Goal: Answer question/provide support: Share knowledge or assist other users

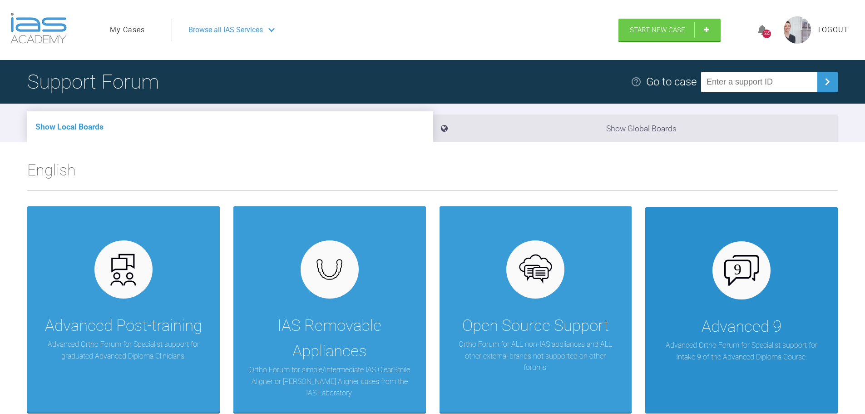
click at [731, 320] on div "Advanced 9" at bounding box center [742, 326] width 80 height 25
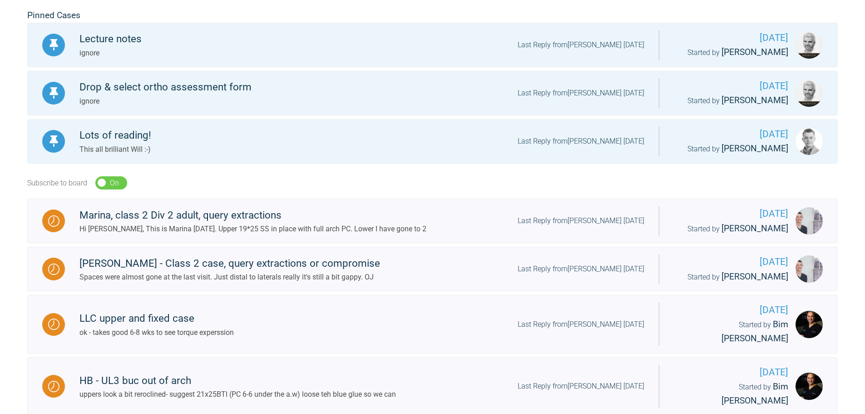
scroll to position [182, 0]
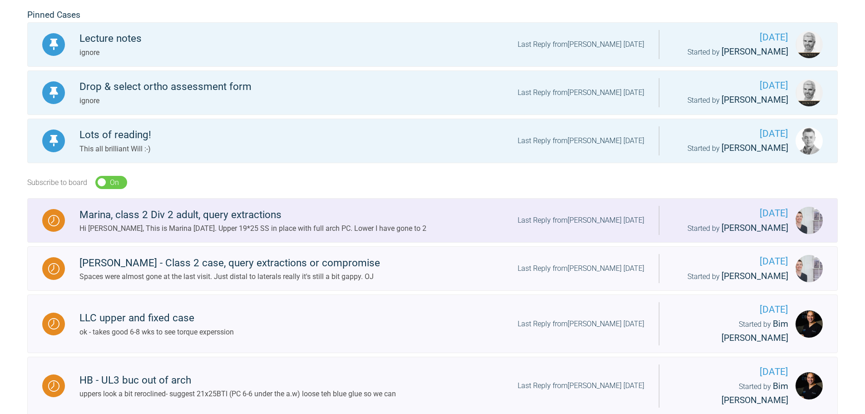
click at [571, 214] on div "Marina, class 2 Div 2 adult, query extractions Hi [PERSON_NAME], This is Marina…" at bounding box center [362, 221] width 594 height 28
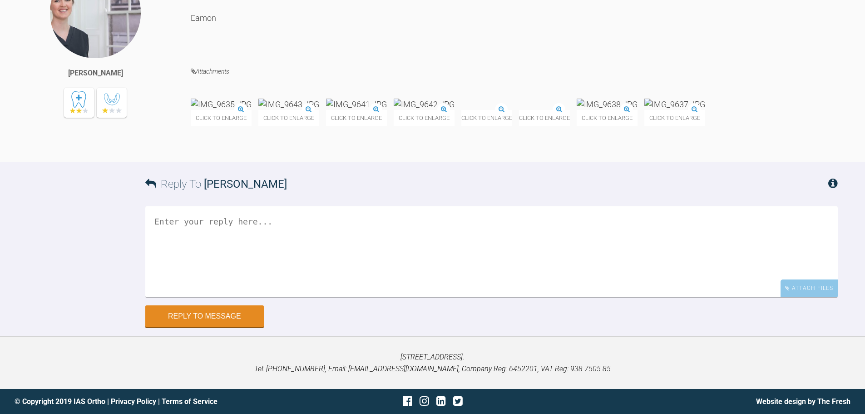
scroll to position [10223, 0]
click at [223, 117] on div "Click to enlarge" at bounding box center [221, 112] width 61 height 27
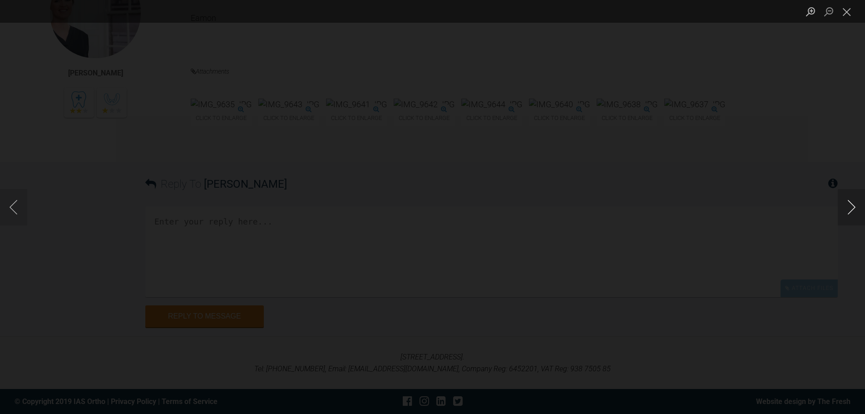
click at [850, 210] on button "Next image" at bounding box center [851, 207] width 27 height 36
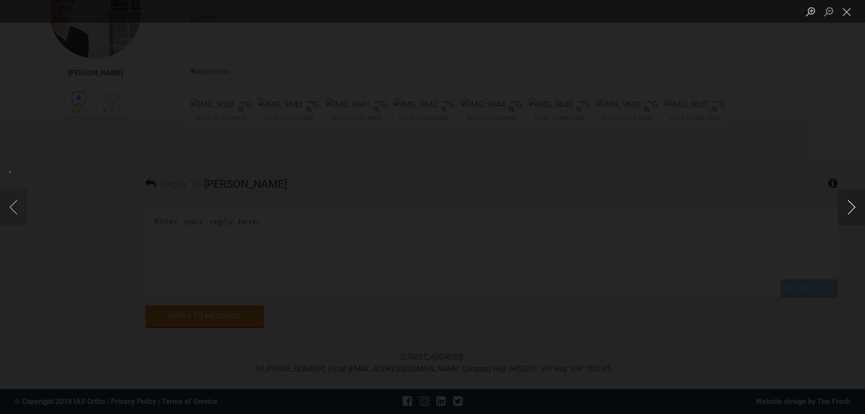
click at [850, 210] on button "Next image" at bounding box center [851, 207] width 27 height 36
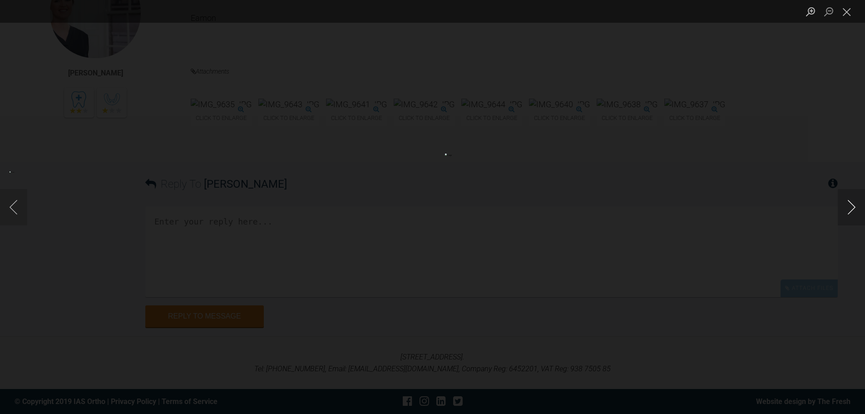
click at [850, 210] on button "Next image" at bounding box center [851, 207] width 27 height 36
click at [847, 10] on button "Close lightbox" at bounding box center [847, 12] width 18 height 16
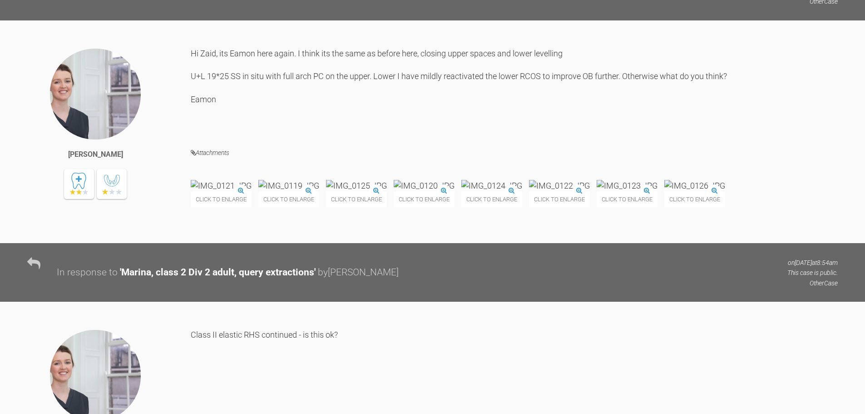
scroll to position [6727, 0]
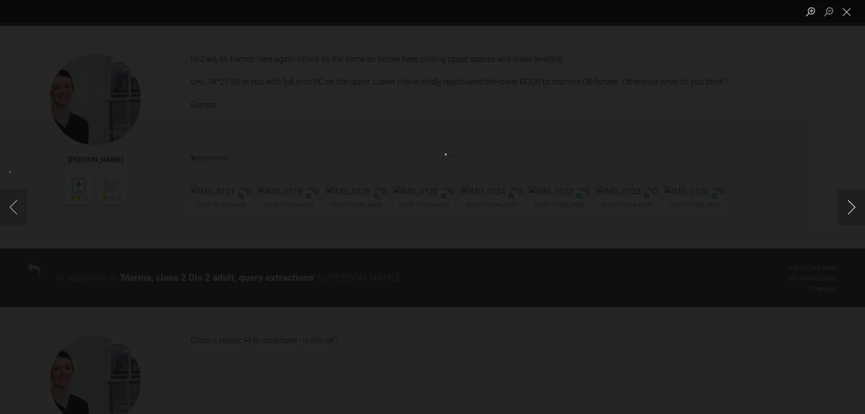
click at [855, 204] on button "Next image" at bounding box center [851, 207] width 27 height 36
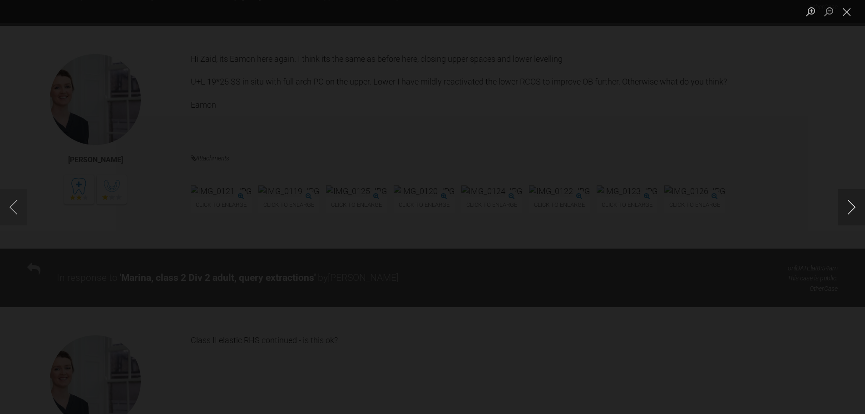
click at [855, 204] on button "Next image" at bounding box center [851, 207] width 27 height 36
click at [810, 73] on div "Lightbox" at bounding box center [432, 207] width 865 height 414
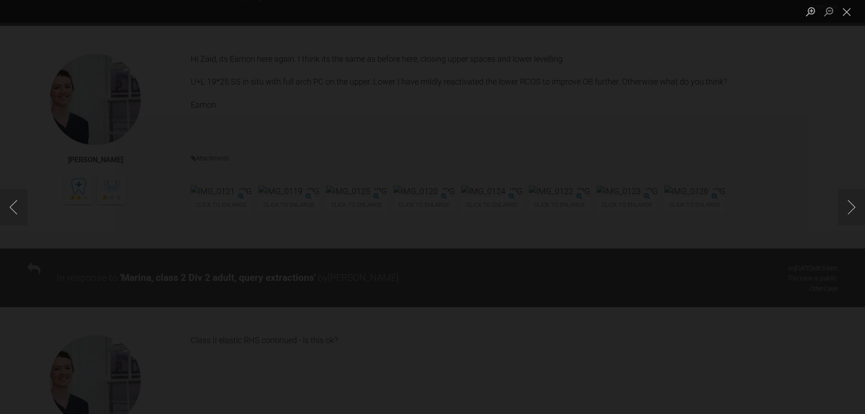
click at [828, 53] on div "Lightbox" at bounding box center [432, 207] width 865 height 414
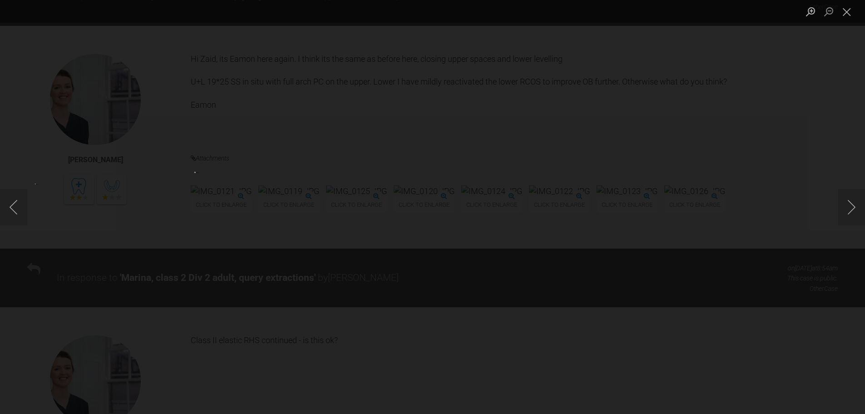
click at [693, 22] on div "Lightbox" at bounding box center [432, 11] width 865 height 23
click at [847, 10] on button "Close lightbox" at bounding box center [847, 12] width 18 height 16
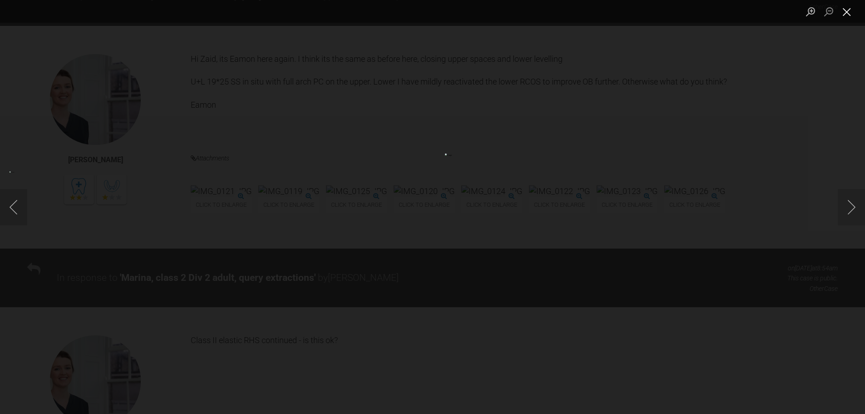
click at [850, 14] on button "Close lightbox" at bounding box center [847, 12] width 18 height 16
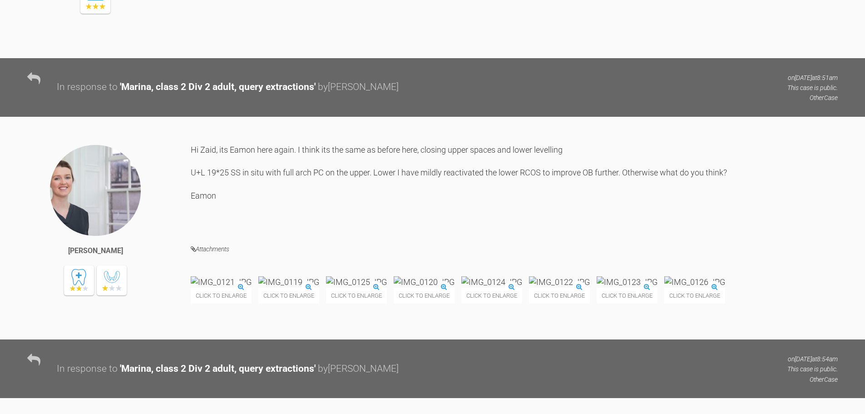
scroll to position [6908, 0]
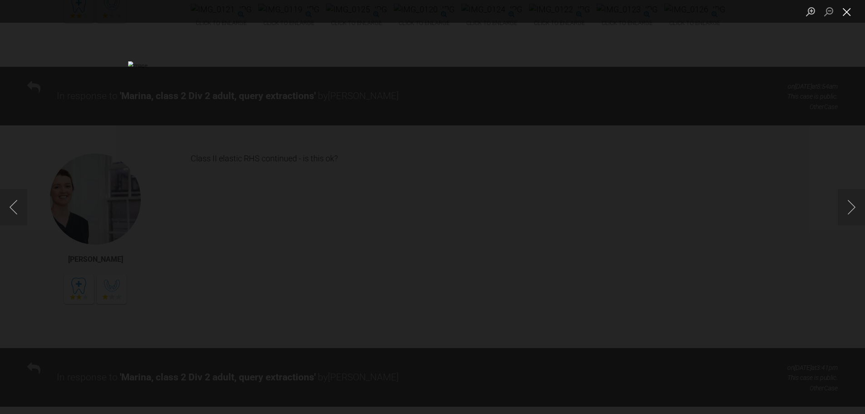
click at [851, 11] on button "Close lightbox" at bounding box center [847, 12] width 18 height 16
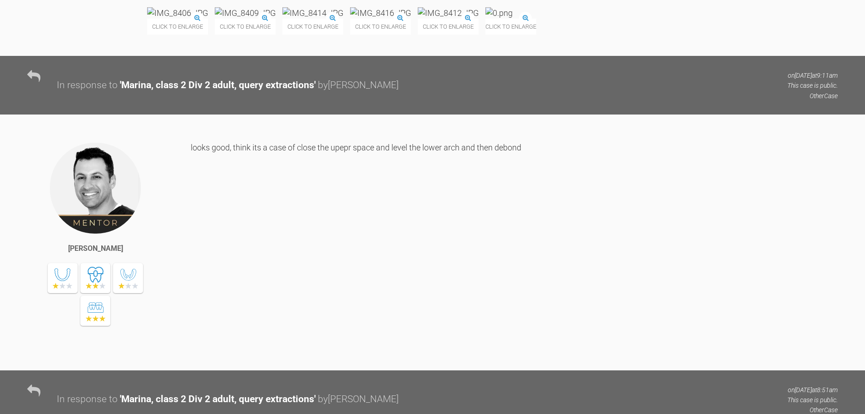
scroll to position [6318, 0]
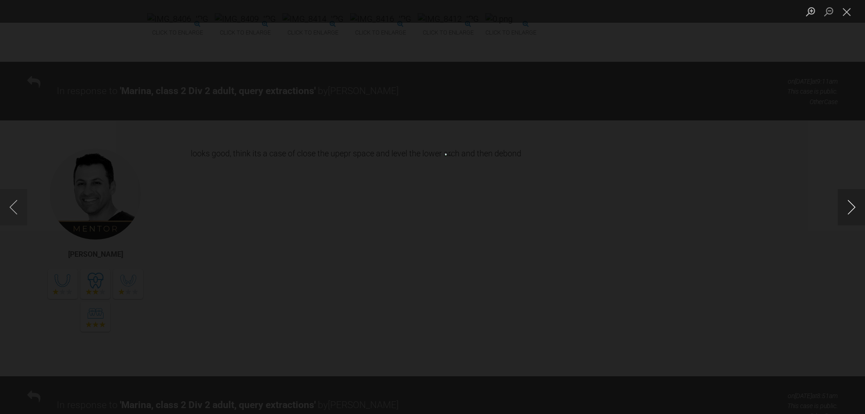
click at [855, 206] on button "Next image" at bounding box center [851, 207] width 27 height 36
click at [11, 199] on button "Previous image" at bounding box center [13, 207] width 27 height 36
click at [855, 200] on button "Next image" at bounding box center [851, 207] width 27 height 36
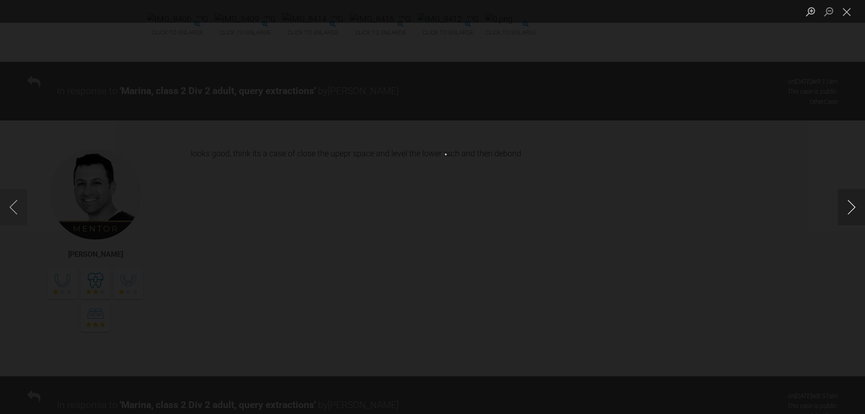
click at [856, 204] on button "Next image" at bounding box center [851, 207] width 27 height 36
click at [847, 198] on button "Next image" at bounding box center [851, 207] width 27 height 36
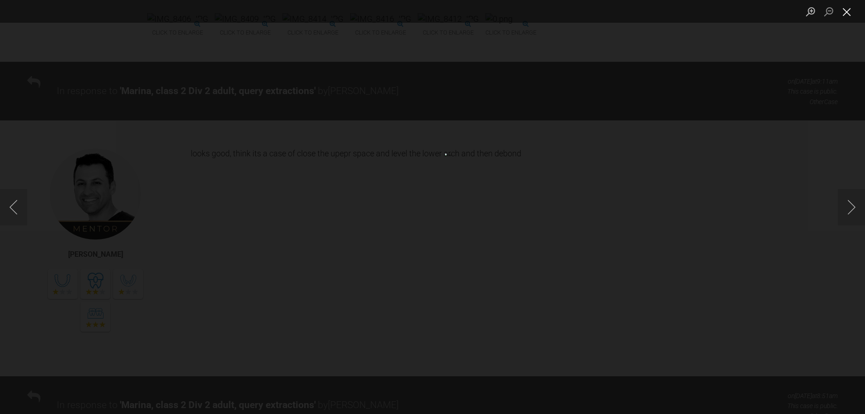
click at [846, 11] on button "Close lightbox" at bounding box center [847, 12] width 18 height 16
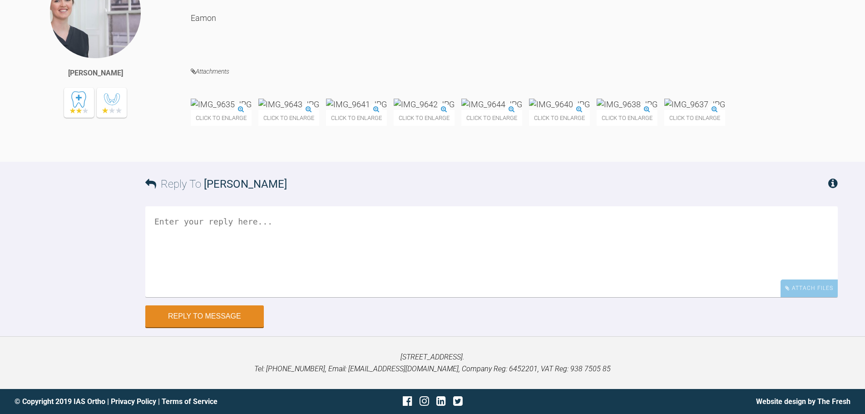
scroll to position [10146, 0]
click at [590, 126] on div "Click to enlarge" at bounding box center [559, 112] width 61 height 27
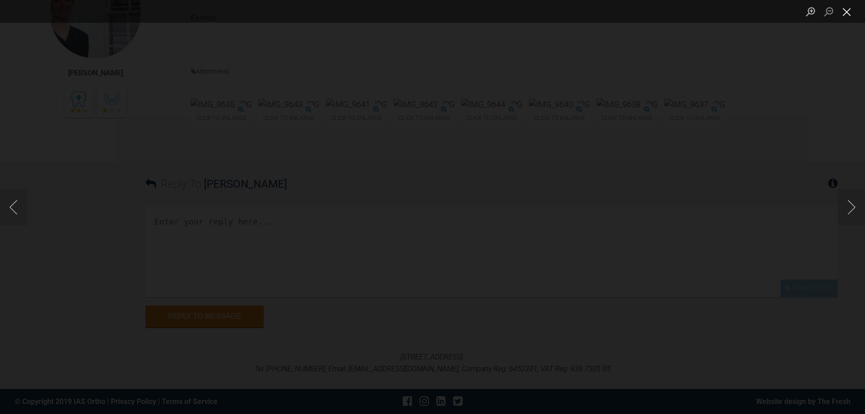
click at [846, 15] on button "Close lightbox" at bounding box center [847, 12] width 18 height 16
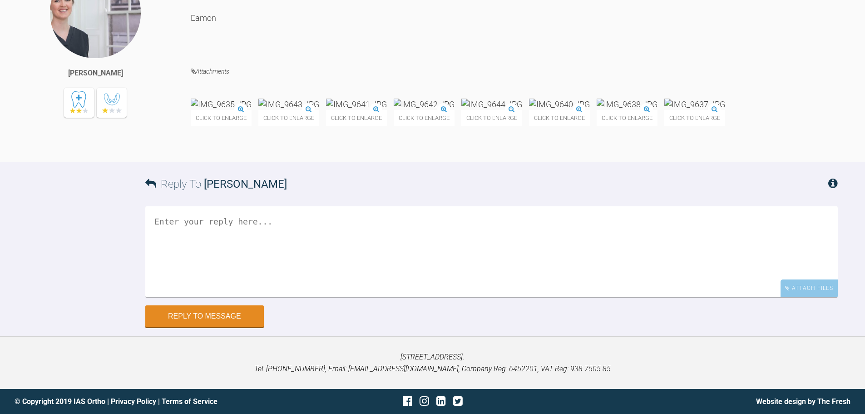
click at [590, 126] on div "Click to enlarge" at bounding box center [559, 112] width 61 height 27
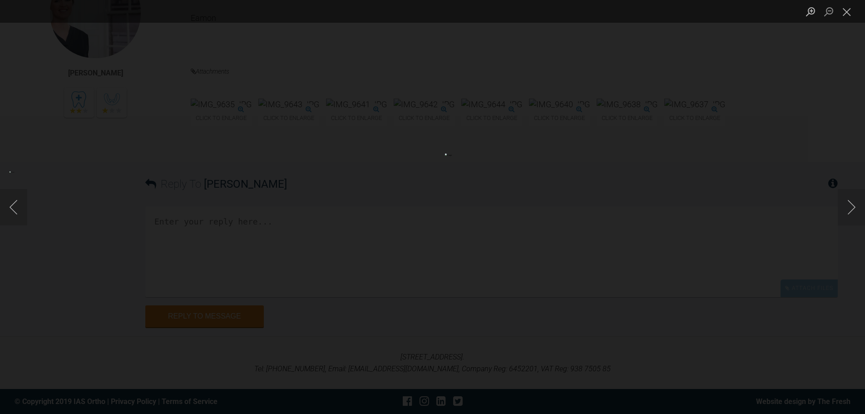
click at [697, 128] on div "Lightbox" at bounding box center [432, 207] width 865 height 414
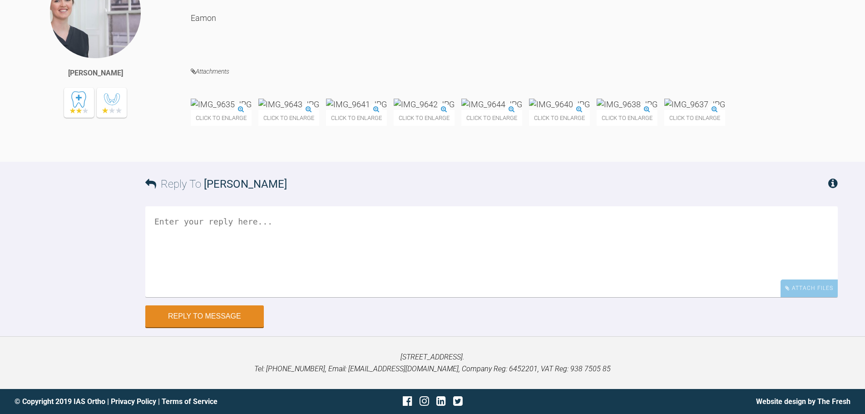
click at [387, 126] on div "Click to enlarge" at bounding box center [356, 112] width 61 height 27
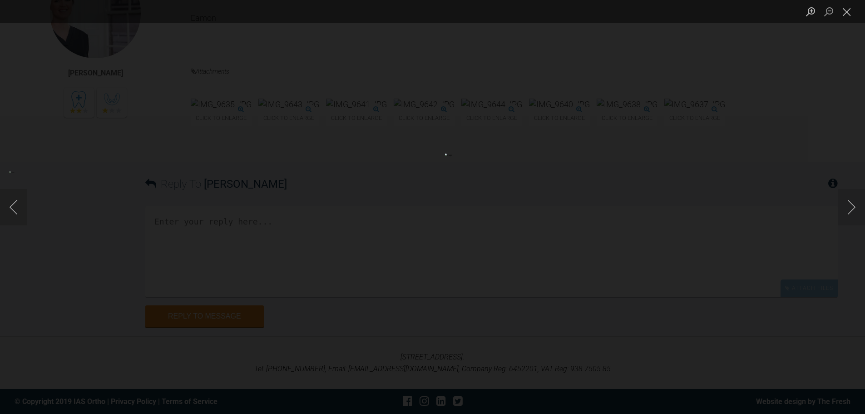
click at [674, 107] on div "Lightbox" at bounding box center [432, 207] width 865 height 414
